Goal: Information Seeking & Learning: Learn about a topic

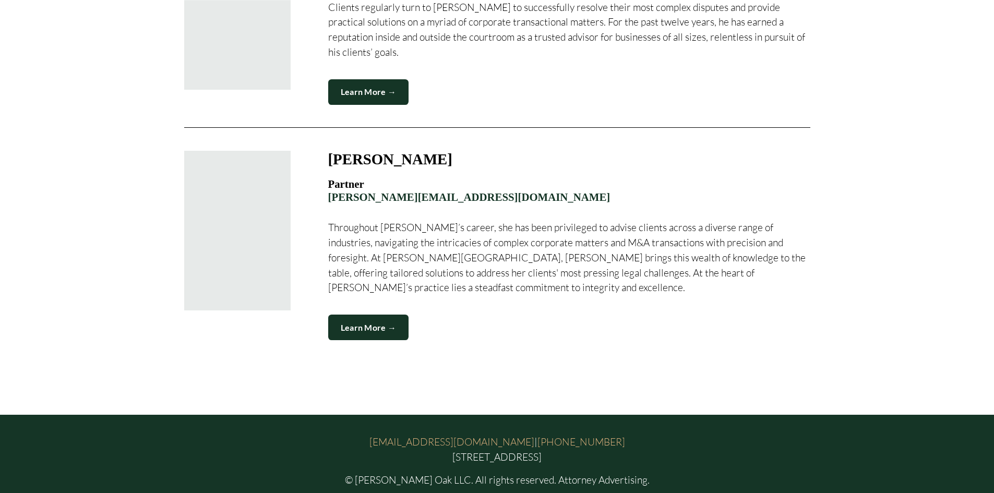
scroll to position [1409, 0]
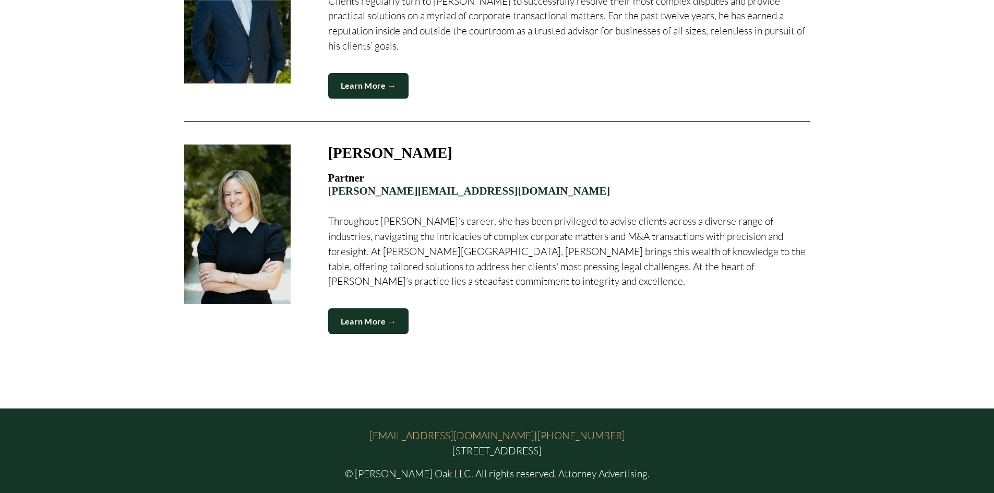
click at [393, 308] on link "Learn More →" at bounding box center [368, 321] width 81 height 26
drag, startPoint x: 39, startPoint y: 24, endPoint x: 213, endPoint y: 336, distance: 357.3
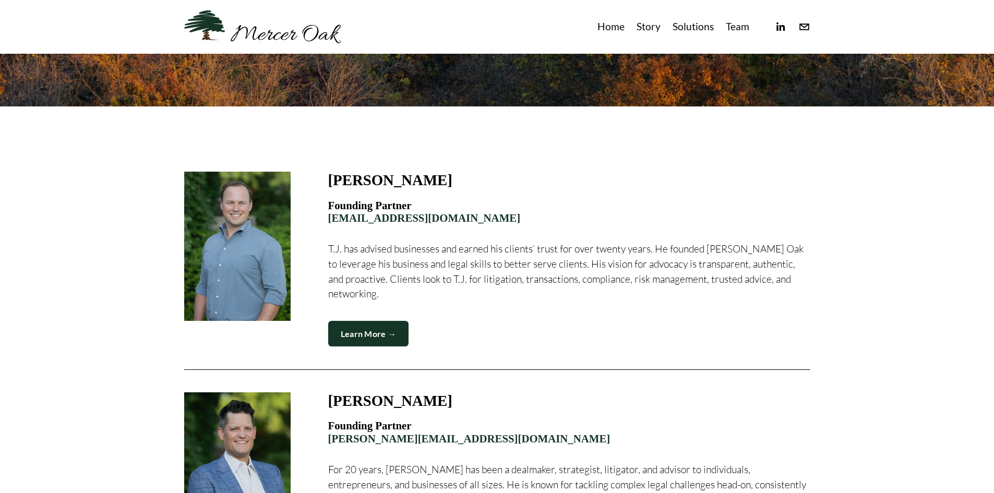
scroll to position [261, 0]
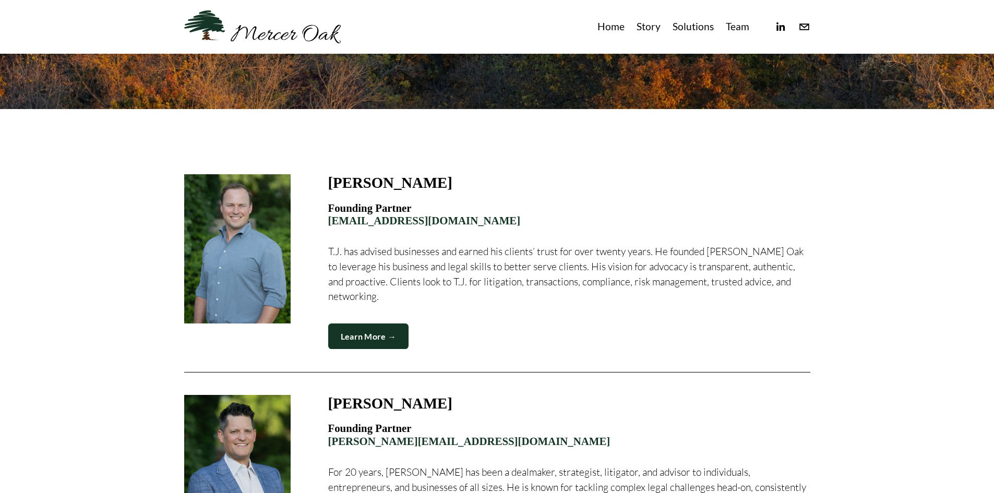
click at [371, 309] on div "T.J. Dammrich Founding Partner tj@merceroaklaw.com T.J. has advised businesses …" at bounding box center [569, 261] width 482 height 175
click at [362, 325] on link "Learn More →" at bounding box center [368, 337] width 81 height 26
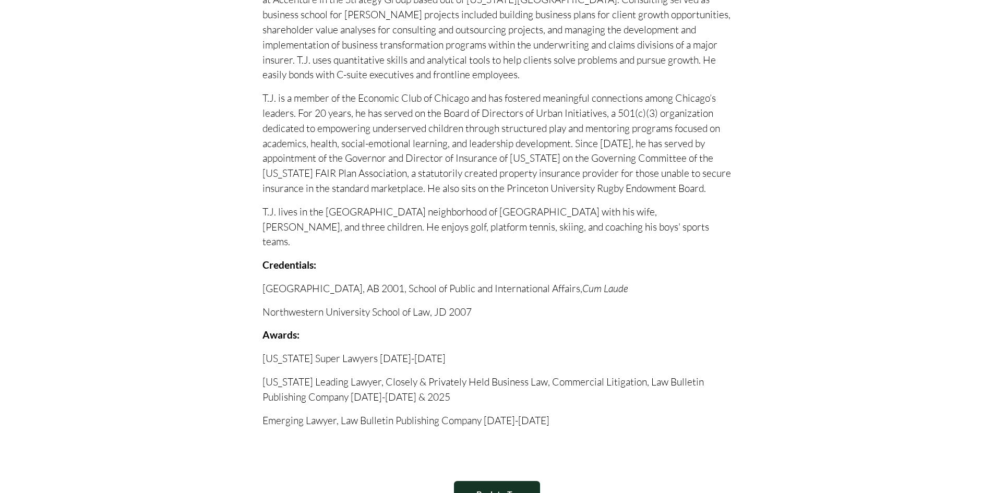
scroll to position [783, 0]
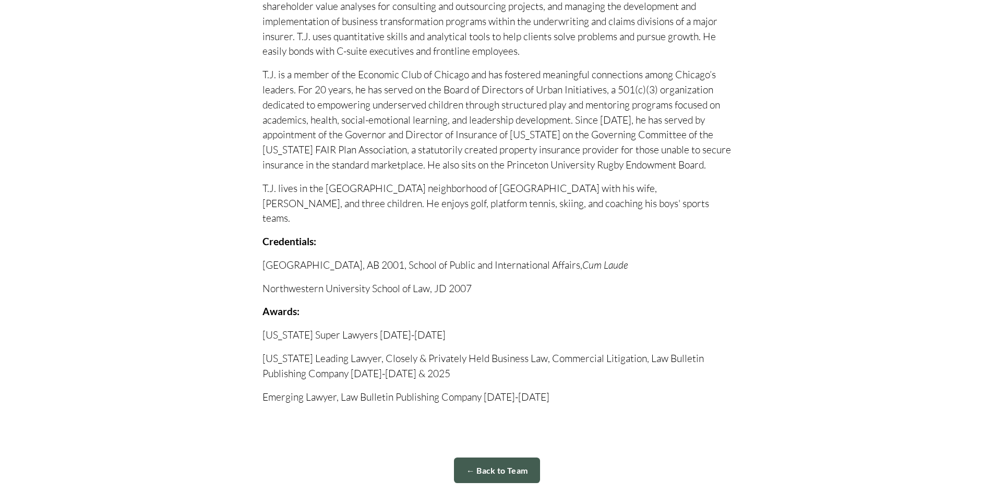
click at [465, 458] on link "← Back to Team" at bounding box center [497, 471] width 87 height 26
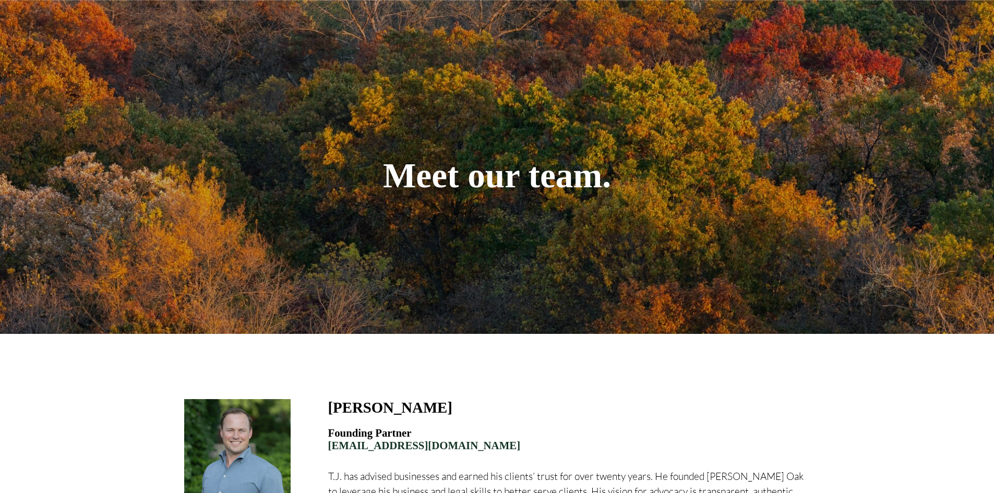
scroll to position [52, 0]
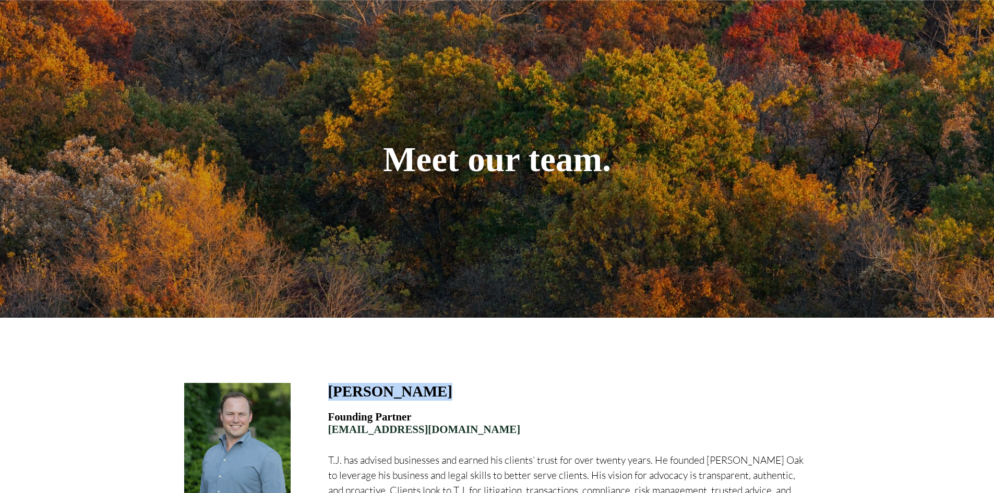
drag, startPoint x: 448, startPoint y: 400, endPoint x: 325, endPoint y: 384, distance: 124.2
click at [325, 384] on figure "T.J. Dammrich Founding Partner tj@merceroaklaw.com T.J. has advised businesses …" at bounding box center [497, 470] width 626 height 175
copy h3 "T.J. Dammrich"
